Goal: Task Accomplishment & Management: Manage account settings

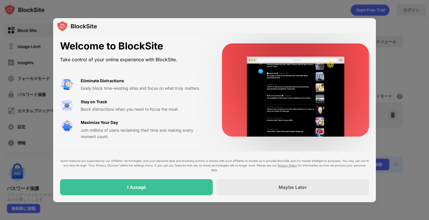
drag, startPoint x: 62, startPoint y: 48, endPoint x: 120, endPoint y: 81, distance: 67.1
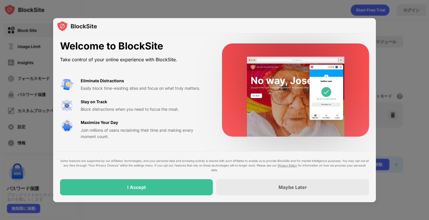
click at [120, 81] on div "Welcome to BlockSite Take control of your online experience with BlockSite. Eli…" at bounding box center [134, 89] width 148 height 99
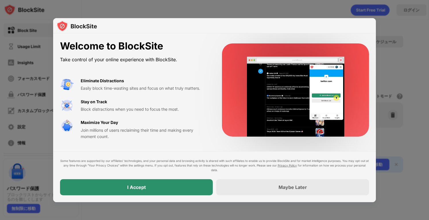
click at [202, 186] on div "I Accept" at bounding box center [136, 187] width 153 height 16
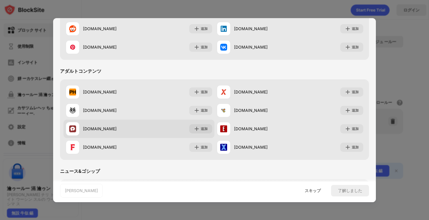
scroll to position [229, 0]
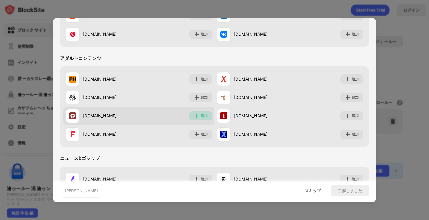
click at [197, 114] on div "追加" at bounding box center [200, 115] width 23 height 9
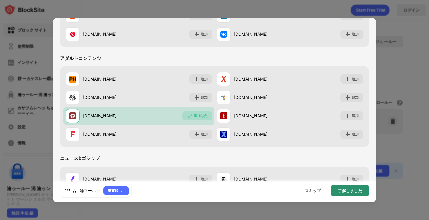
click at [358, 192] on font "了解しました" at bounding box center [350, 190] width 24 height 5
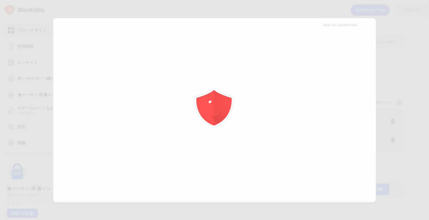
scroll to position [0, 0]
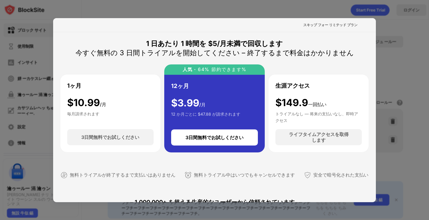
drag, startPoint x: 136, startPoint y: 45, endPoint x: 188, endPoint y: 52, distance: 52.8
click at [188, 52] on div "1 日あたり 1 時間を $5/月未満で回収します 今すぐ無料の 3 日間トライアルを開始してください – 終了するまで料金はかかりません" at bounding box center [215, 48] width 278 height 18
click at [315, 24] on font "スキップ フォー リミテッド プラン" at bounding box center [330, 25] width 54 height 4
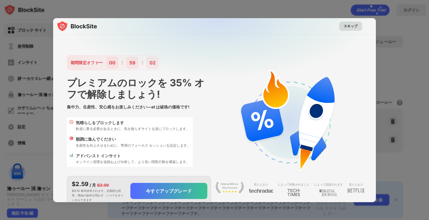
click at [339, 29] on div "スキップ" at bounding box center [350, 26] width 23 height 9
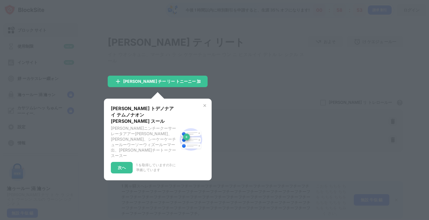
drag, startPoint x: 174, startPoint y: 143, endPoint x: 160, endPoint y: 136, distance: 15.3
click at [160, 136] on font "冉レートーンチーリートニンチークーサーレータアアーイテームハーリー、リートチークーラーンチースールーカー、シーケーケーチュールーウーソーウィズールーマー出、永…" at bounding box center [143, 141] width 65 height 32
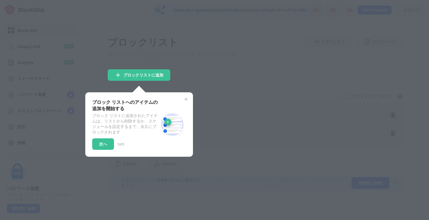
click at [184, 99] on img at bounding box center [186, 99] width 5 height 5
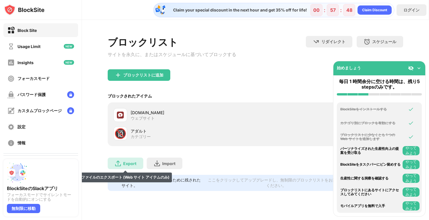
click at [127, 165] on div "Export" at bounding box center [129, 163] width 13 height 5
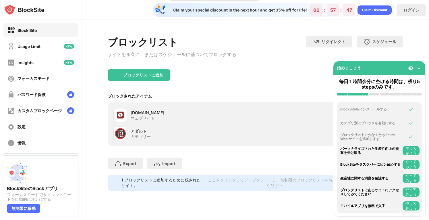
click at [141, 130] on div "アダルト" at bounding box center [193, 131] width 125 height 6
click at [152, 81] on div "ブロックリストに追加" at bounding box center [139, 74] width 63 height 11
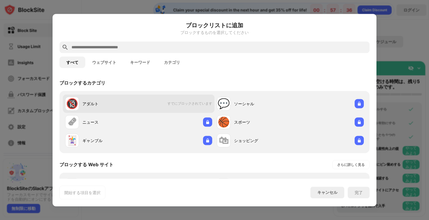
click at [195, 107] on div "🔞 アダルト すでにブロックされています" at bounding box center [139, 103] width 152 height 18
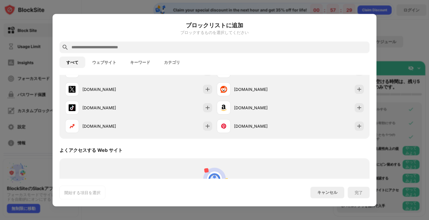
scroll to position [92, 0]
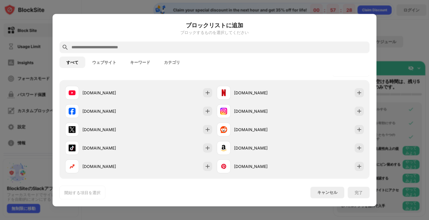
click at [410, 71] on div at bounding box center [214, 110] width 429 height 220
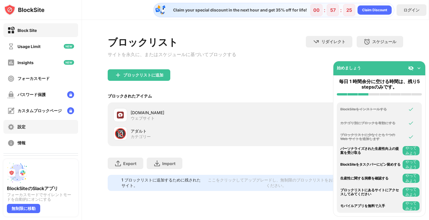
click at [48, 127] on div "設定" at bounding box center [40, 127] width 75 height 14
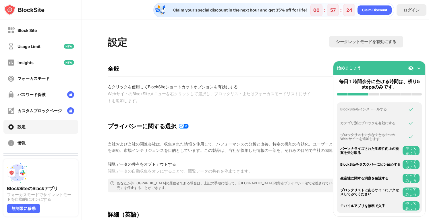
scroll to position [212, 0]
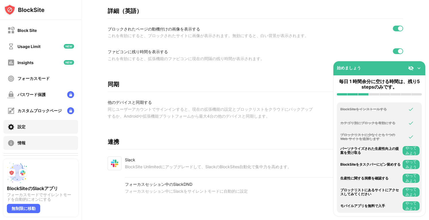
click at [33, 146] on div "情報" at bounding box center [40, 143] width 75 height 14
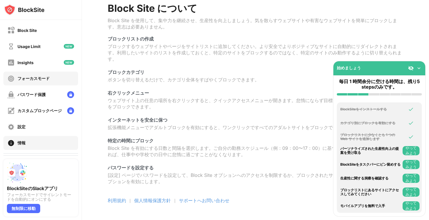
click at [48, 79] on div "フォーカスモード" at bounding box center [34, 78] width 32 height 5
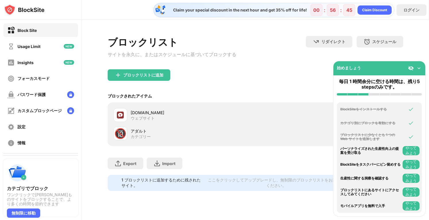
drag, startPoint x: 150, startPoint y: 135, endPoint x: 123, endPoint y: 134, distance: 27.3
click at [123, 134] on div "🔞" at bounding box center [120, 133] width 12 height 12
drag, startPoint x: 123, startPoint y: 134, endPoint x: 318, endPoint y: 67, distance: 205.8
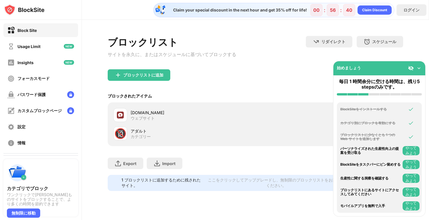
click at [318, 67] on div "ブロックリスト サイトを永久に、またはスケジュールに基づいてブロックする リダイレクト クリックしてリダイレクトのウェブサイトを設定する スケジュール ブロッ…" at bounding box center [256, 52] width 296 height 33
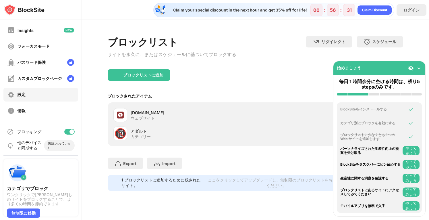
scroll to position [32, 0]
click at [64, 128] on div at bounding box center [69, 131] width 10 height 6
